Goal: Information Seeking & Learning: Learn about a topic

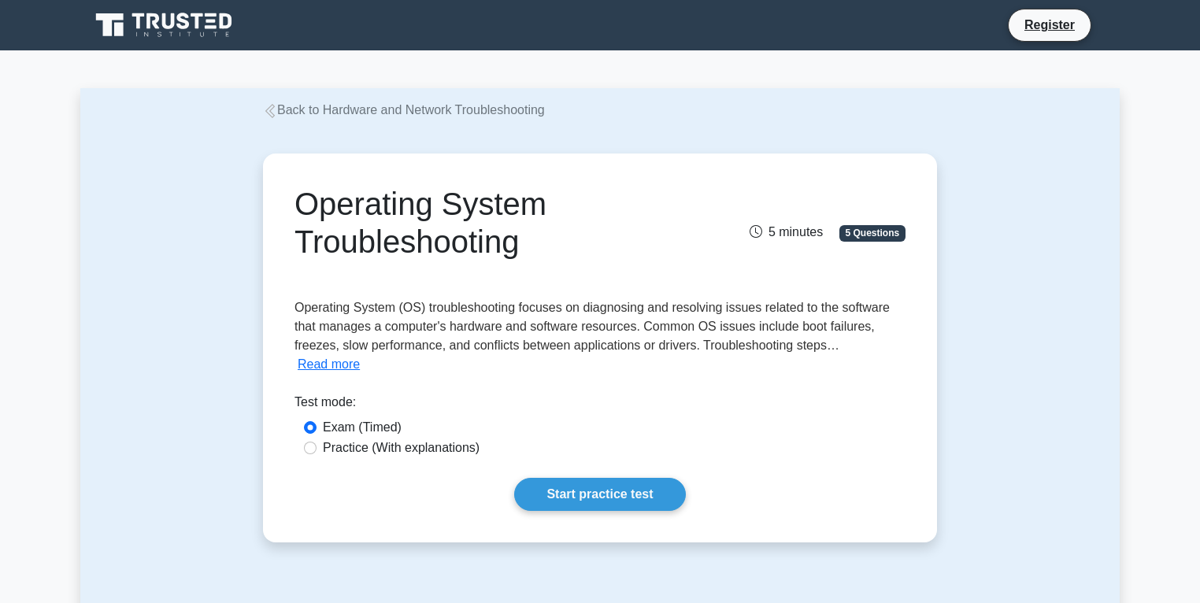
click at [302, 439] on div "Practice (With explanations)" at bounding box center [599, 449] width 611 height 20
click at [304, 442] on input "Practice (With explanations)" at bounding box center [310, 448] width 13 height 13
radio input "true"
click at [563, 485] on link "Start practice test" at bounding box center [599, 494] width 171 height 33
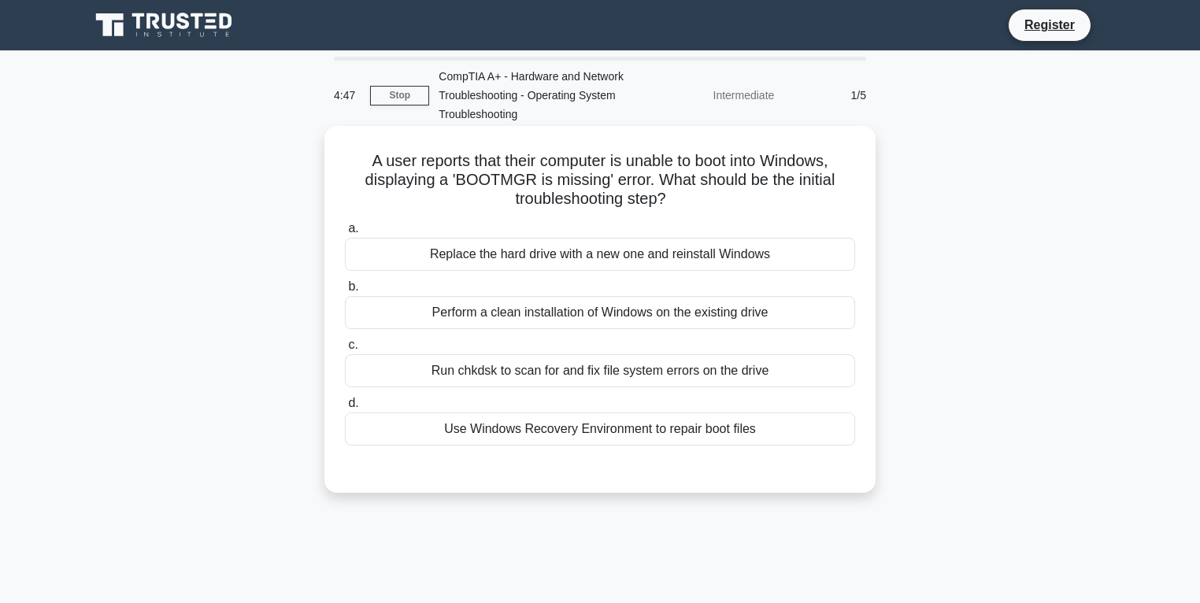
click at [563, 435] on div "Use Windows Recovery Environment to repair boot files" at bounding box center [600, 429] width 510 height 33
click at [345, 409] on input "d. Use Windows Recovery Environment to repair boot files" at bounding box center [345, 403] width 0 height 10
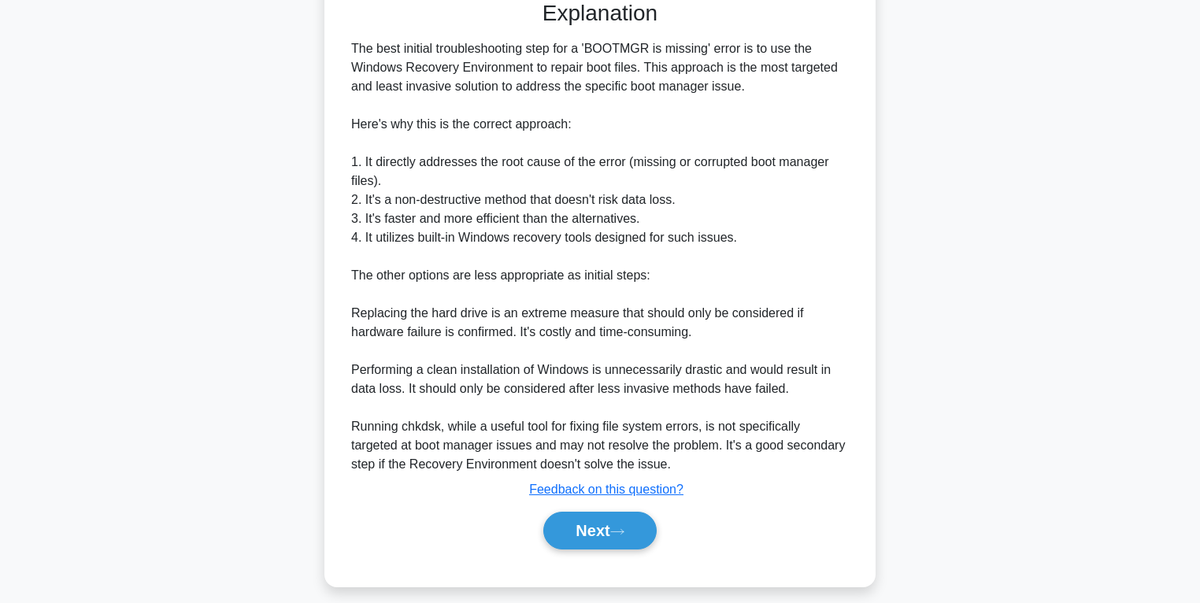
scroll to position [480, 0]
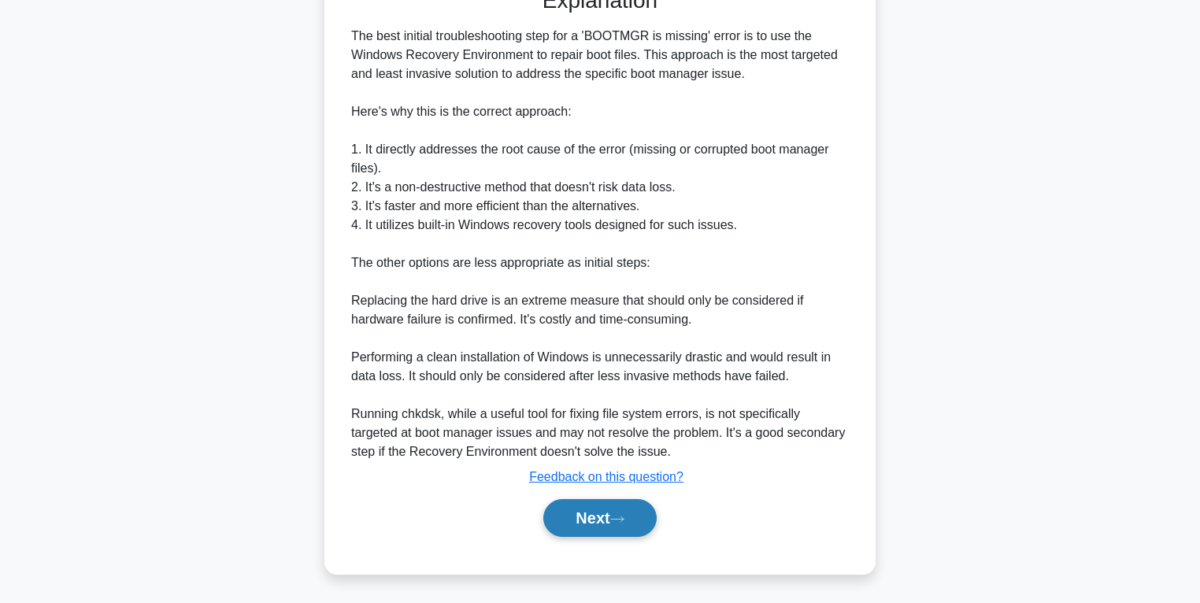
click at [588, 526] on button "Next" at bounding box center [599, 518] width 113 height 38
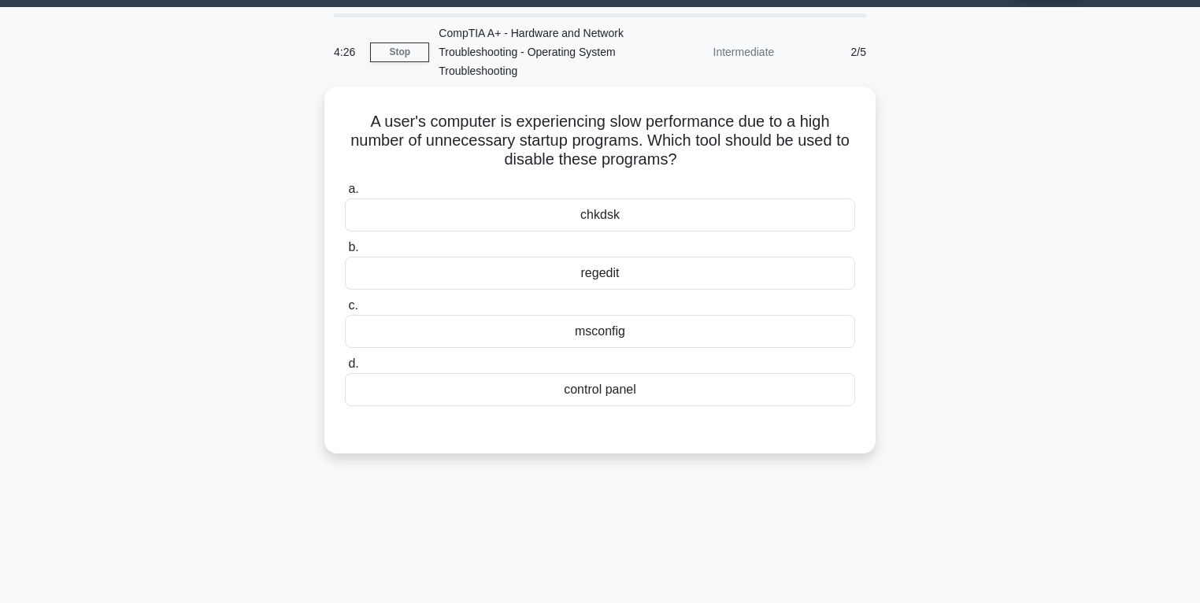
scroll to position [0, 0]
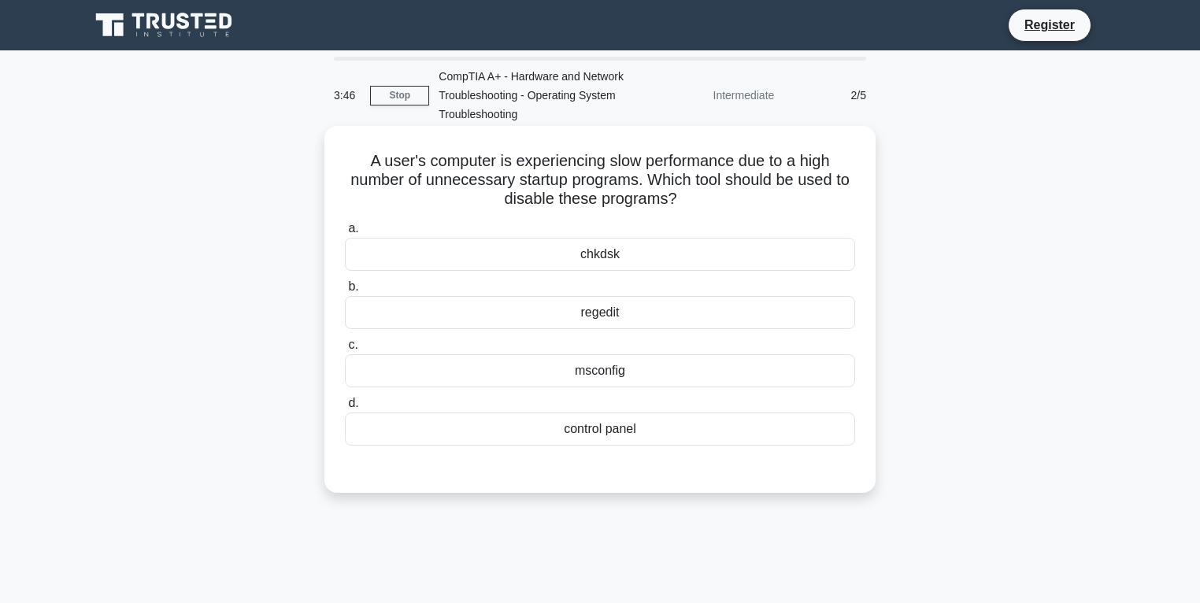
click at [608, 374] on div "msconfig" at bounding box center [600, 370] width 510 height 33
click at [345, 350] on input "c. msconfig" at bounding box center [345, 345] width 0 height 10
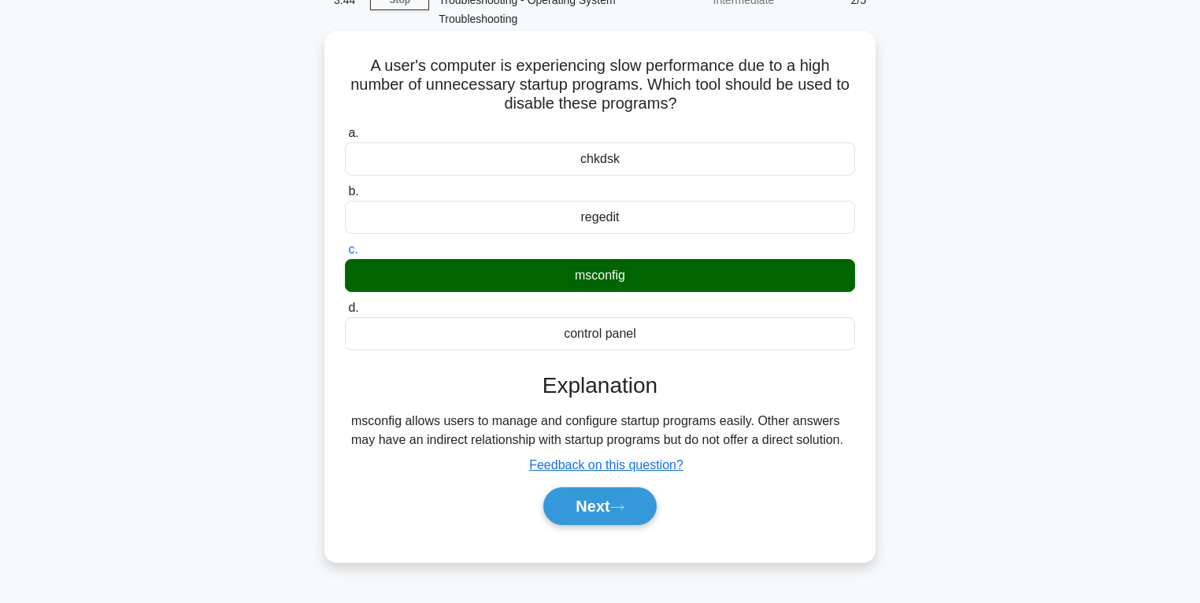
scroll to position [126, 0]
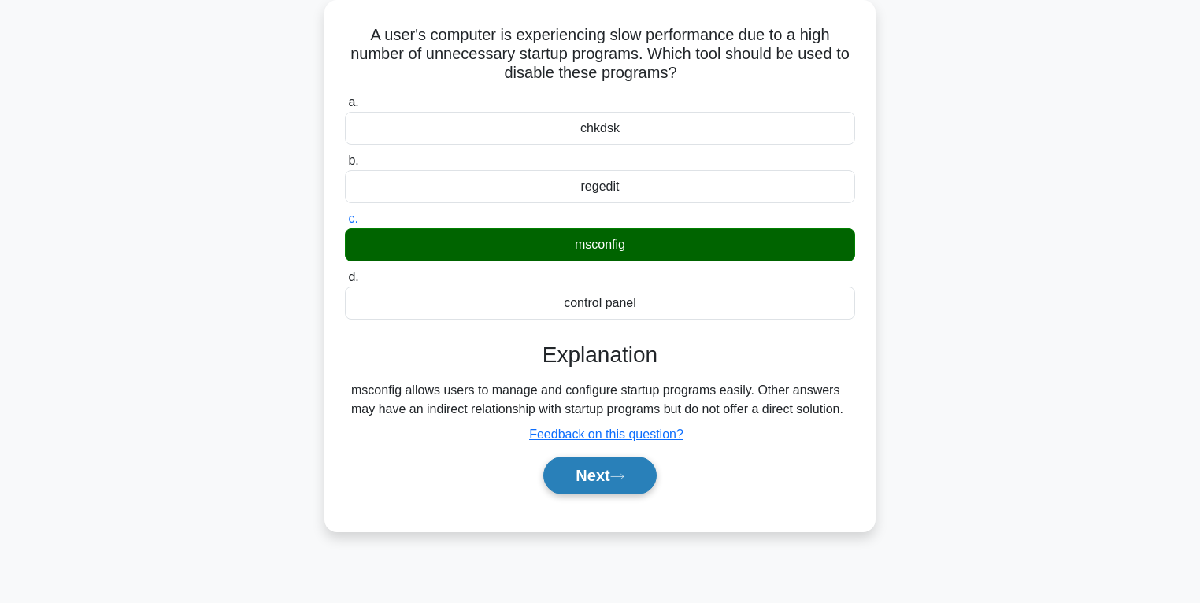
click at [590, 491] on button "Next" at bounding box center [599, 476] width 113 height 38
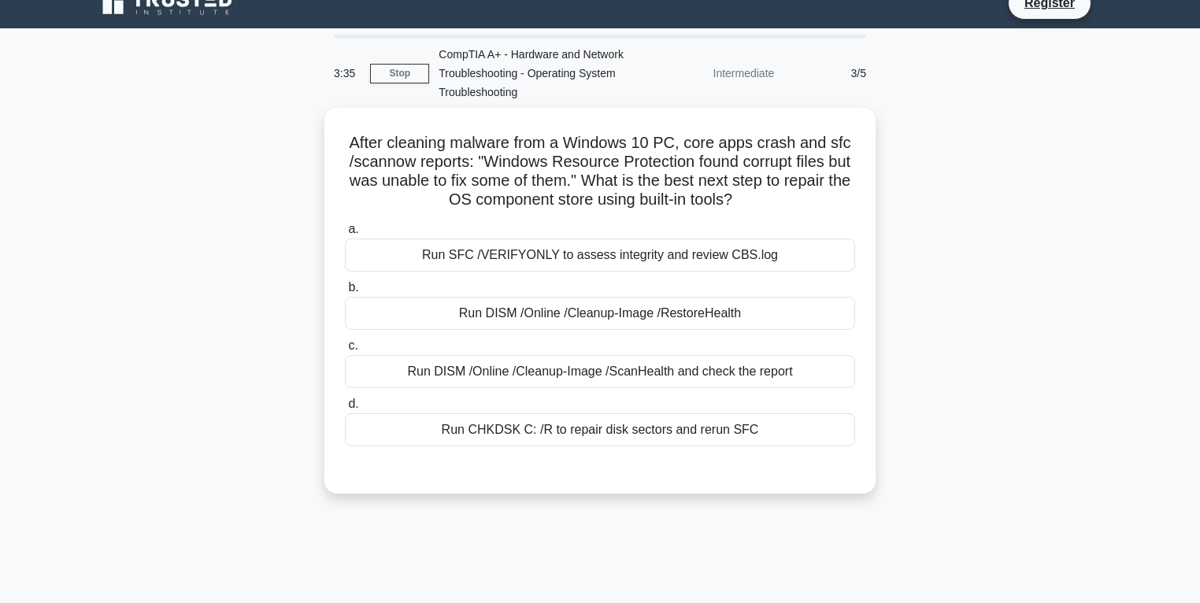
scroll to position [0, 0]
